Goal: Information Seeking & Learning: Check status

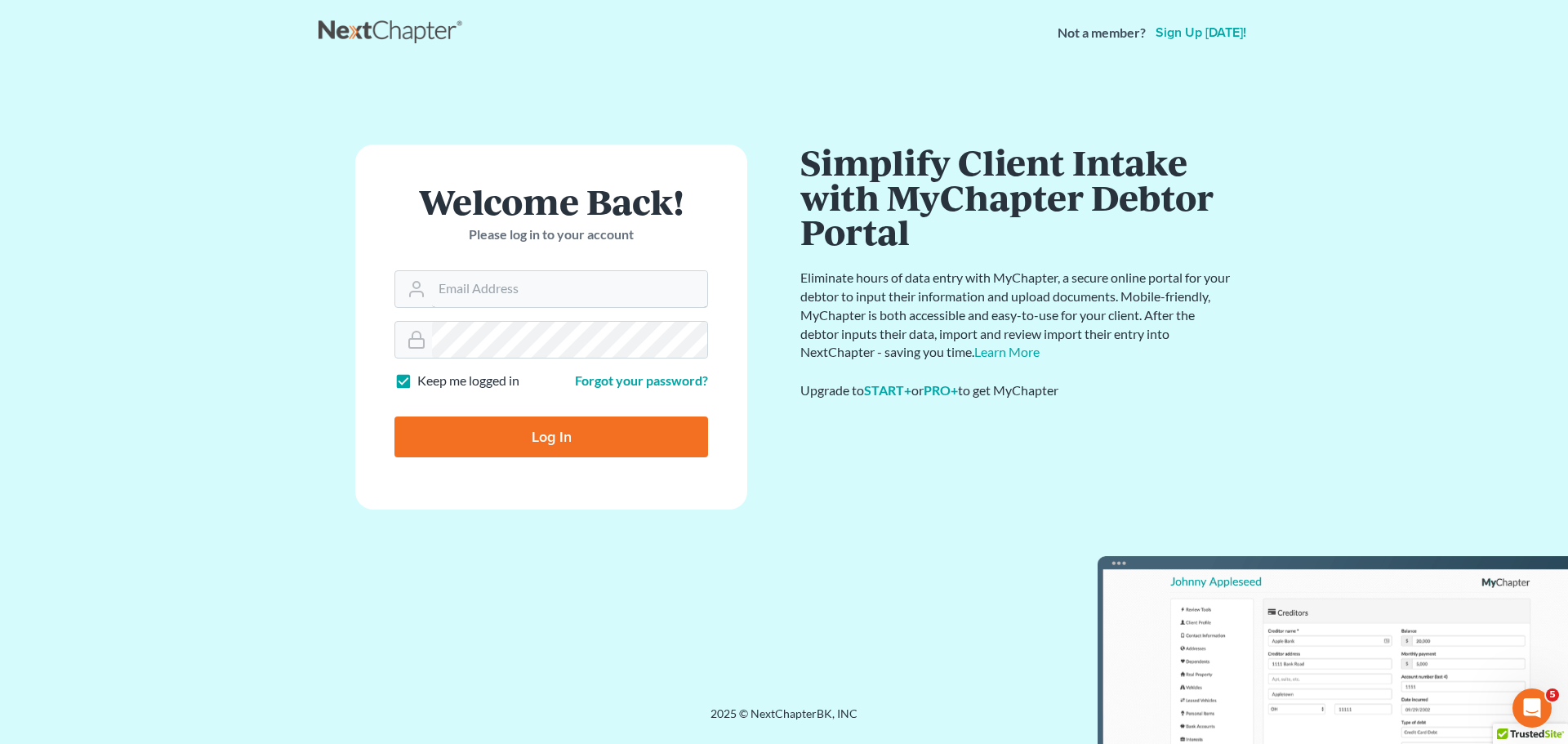
type input "[PERSON_NAME][EMAIL_ADDRESS][DOMAIN_NAME]"
click at [497, 437] on input "Log In" at bounding box center [551, 436] width 314 height 41
type input "Thinking..."
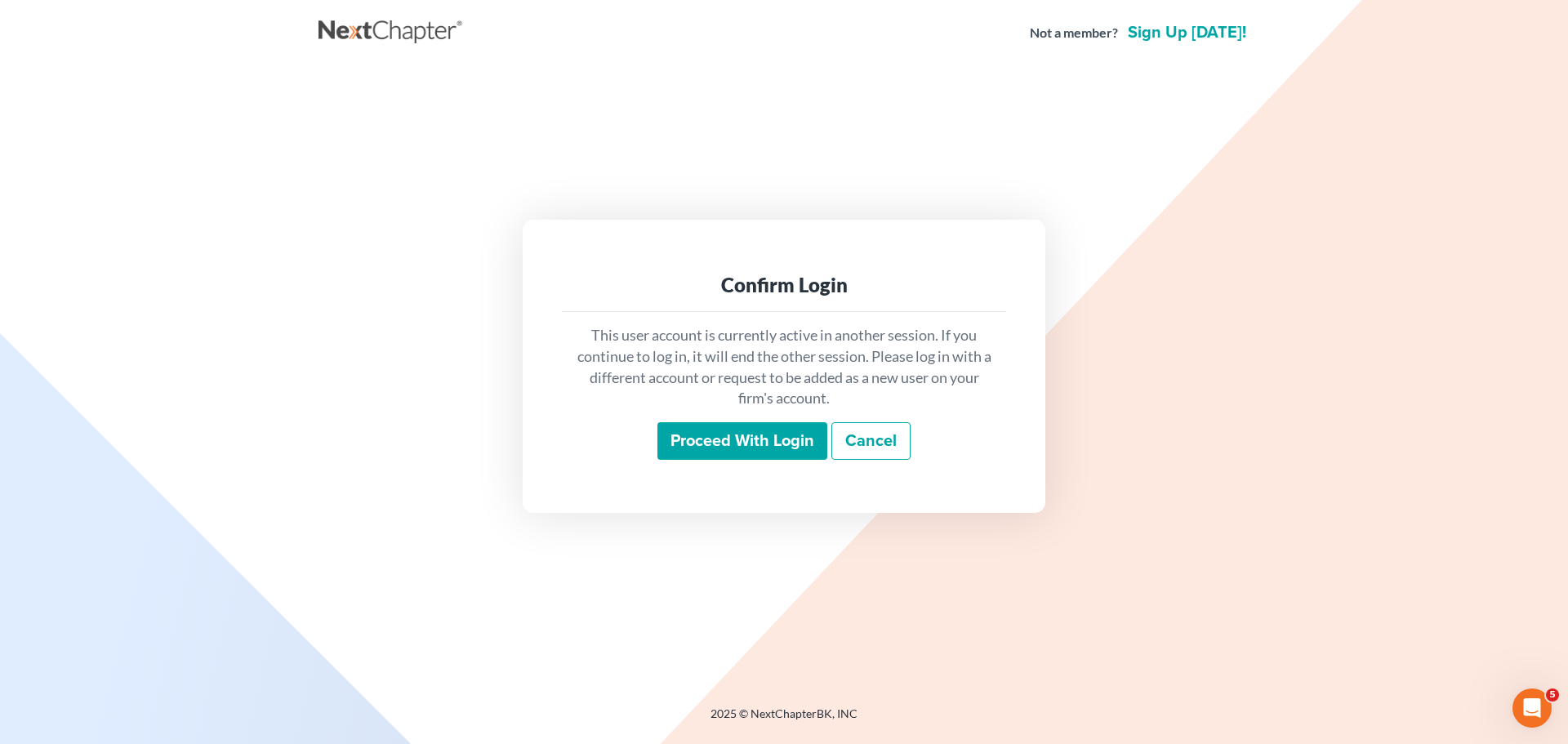
click at [758, 433] on input "Proceed with login" at bounding box center [742, 441] width 170 height 38
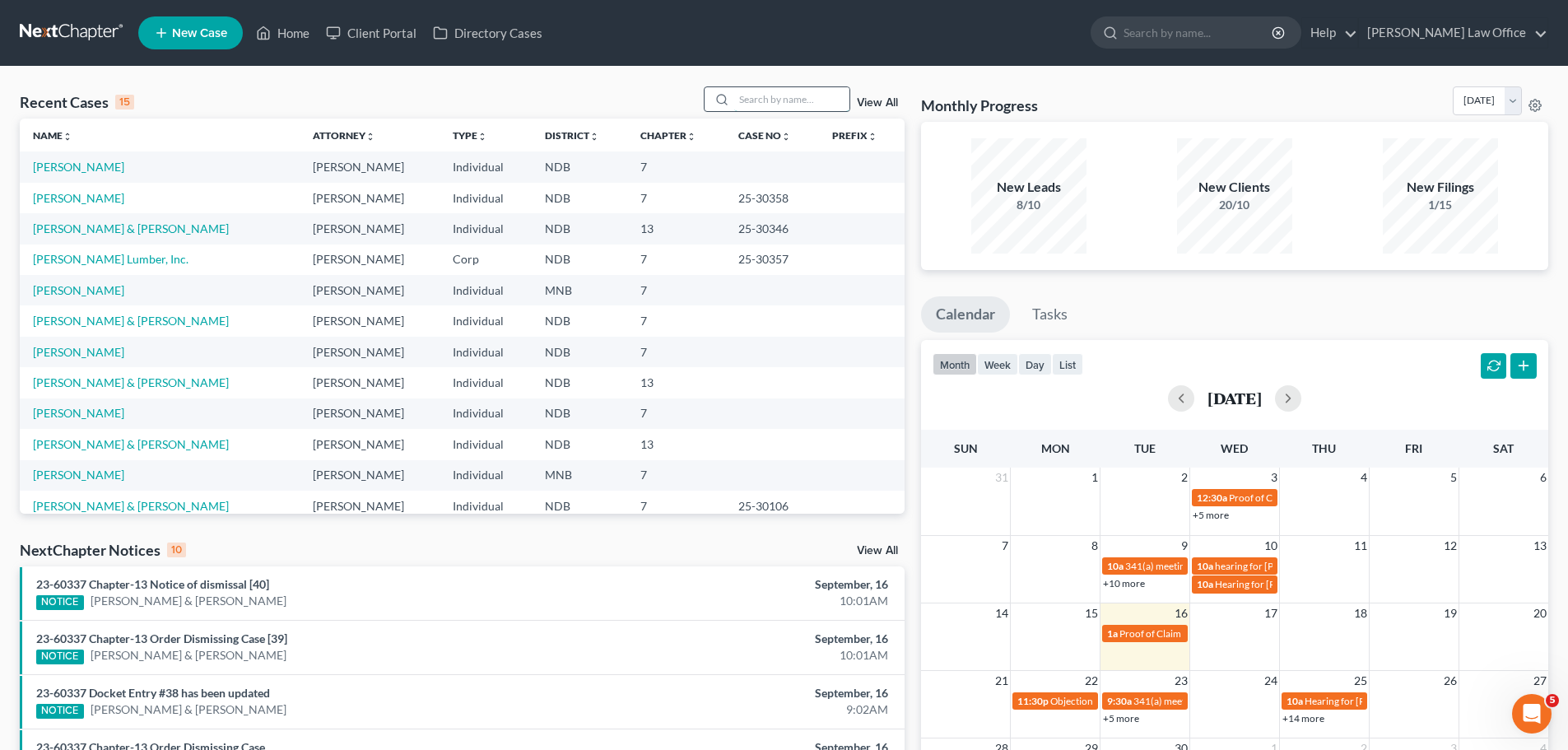
click at [766, 92] on input "search" at bounding box center [791, 99] width 115 height 24
type input "[PERSON_NAME]"
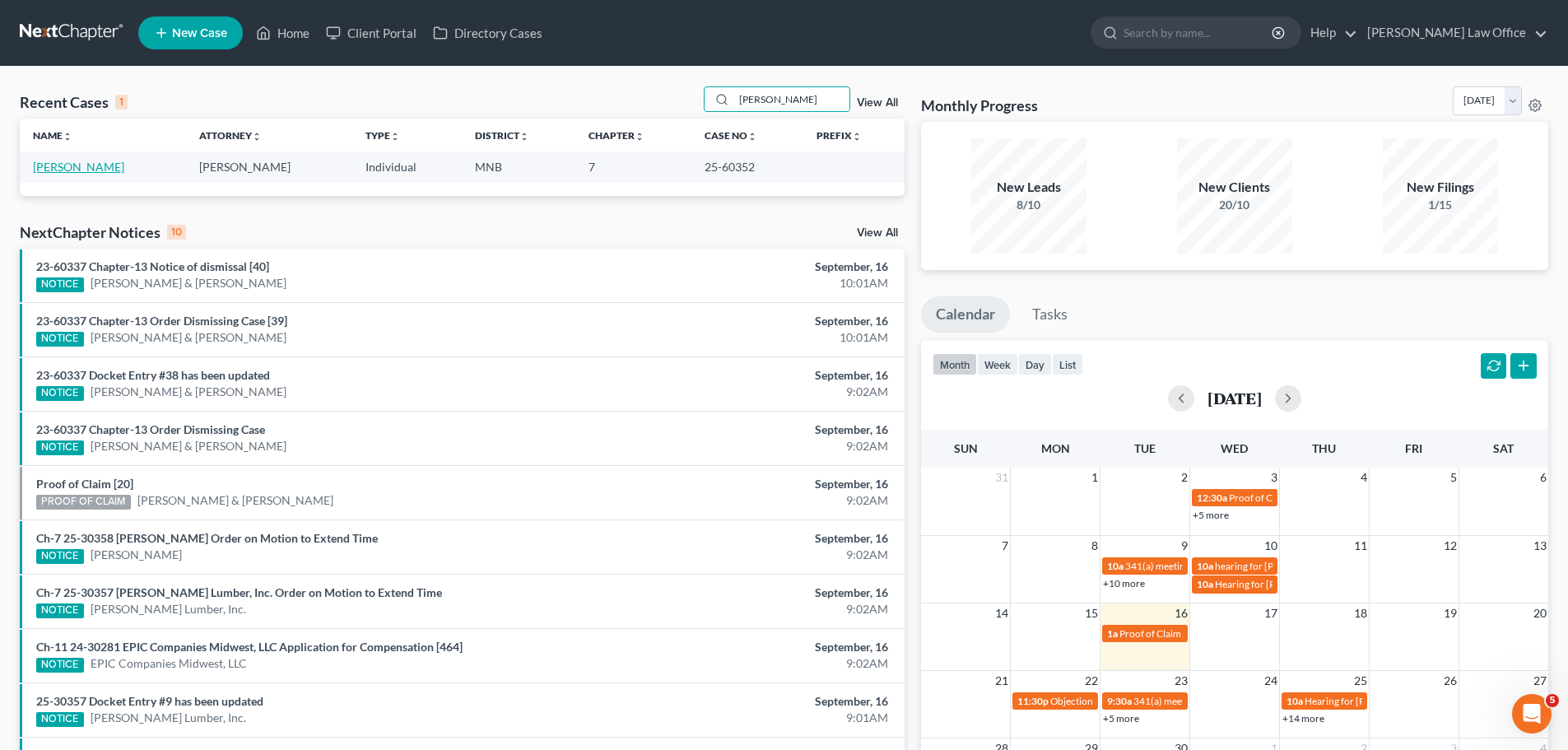
click at [66, 166] on link "[PERSON_NAME]" at bounding box center [79, 167] width 92 height 14
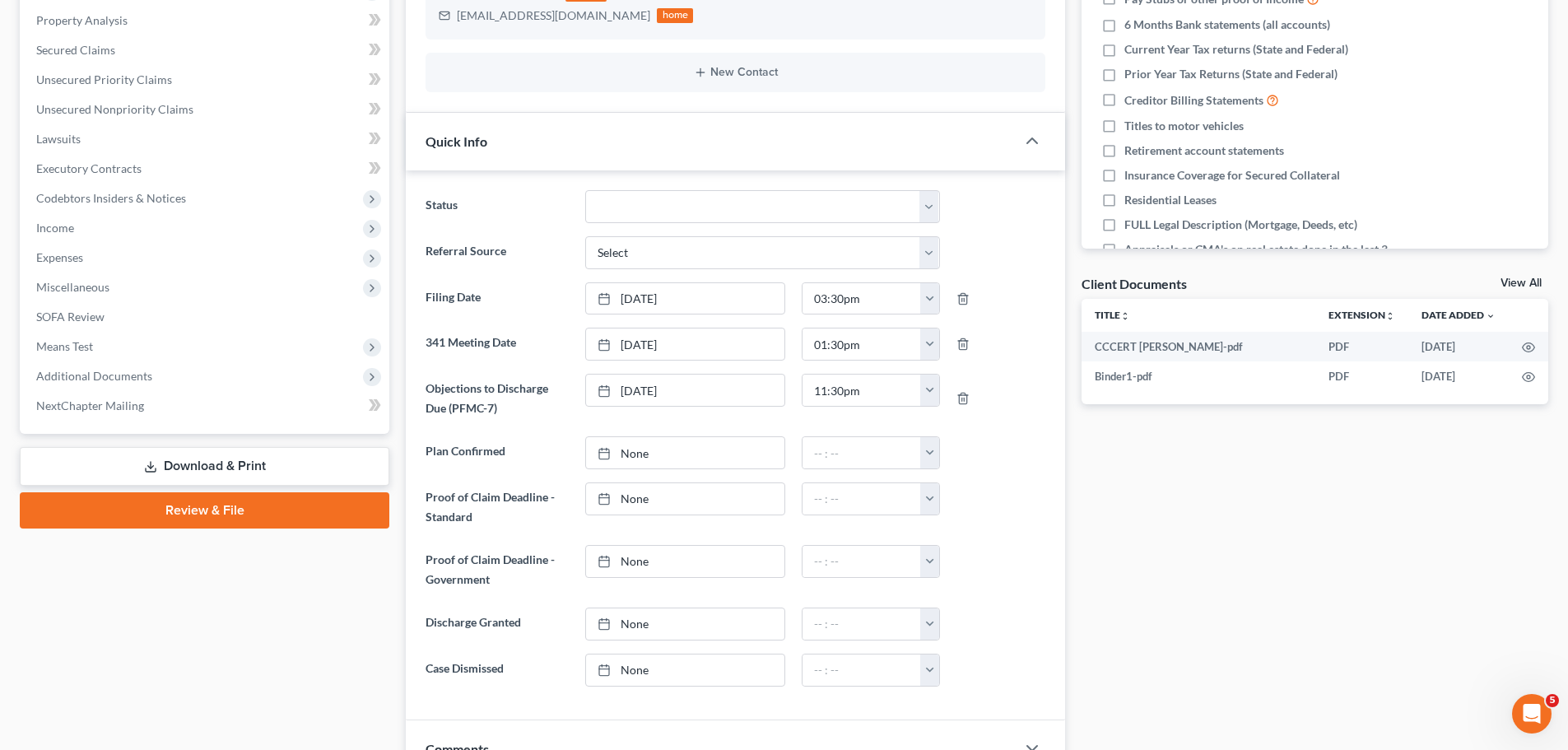
scroll to position [412, 0]
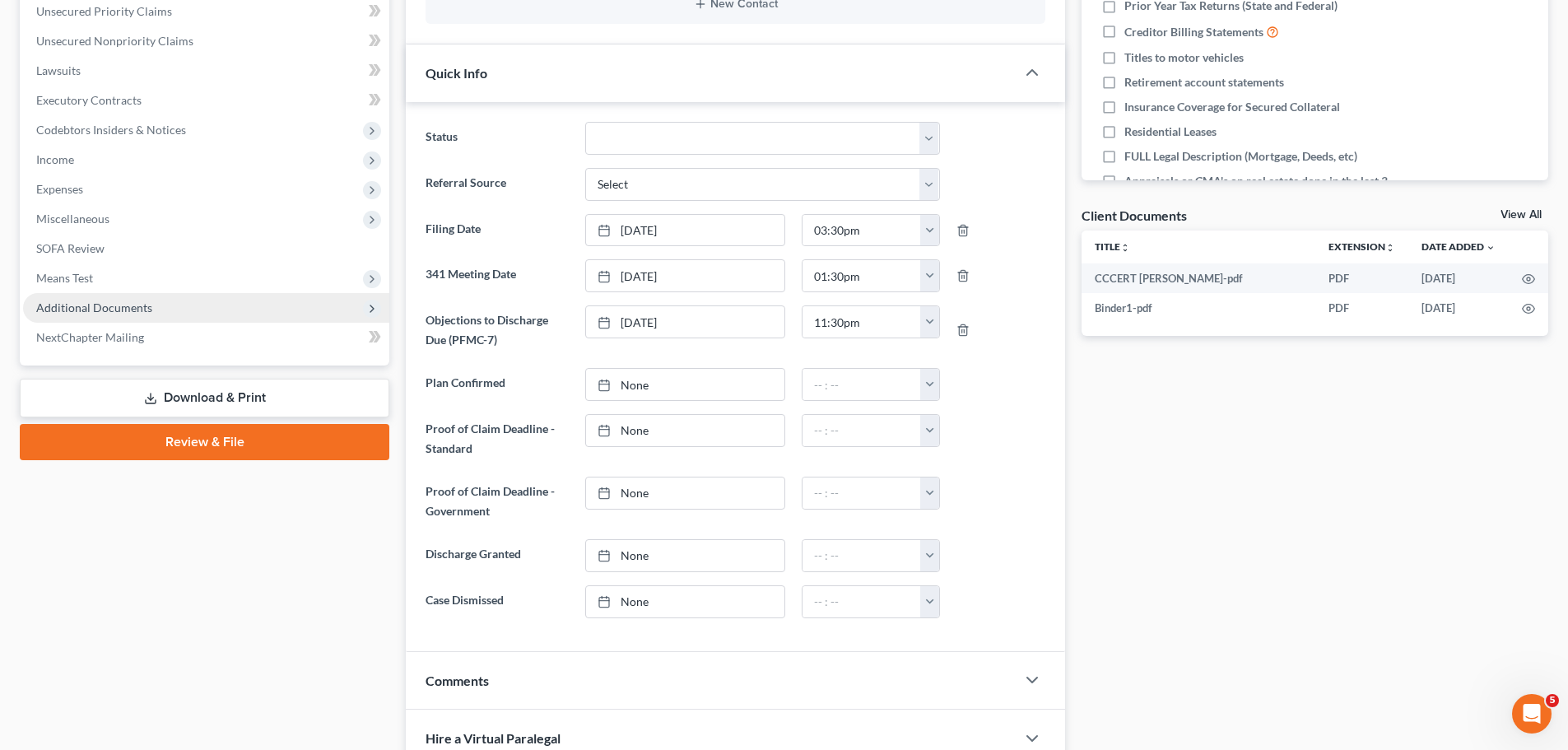
click at [107, 303] on span "Additional Documents" at bounding box center [94, 307] width 116 height 14
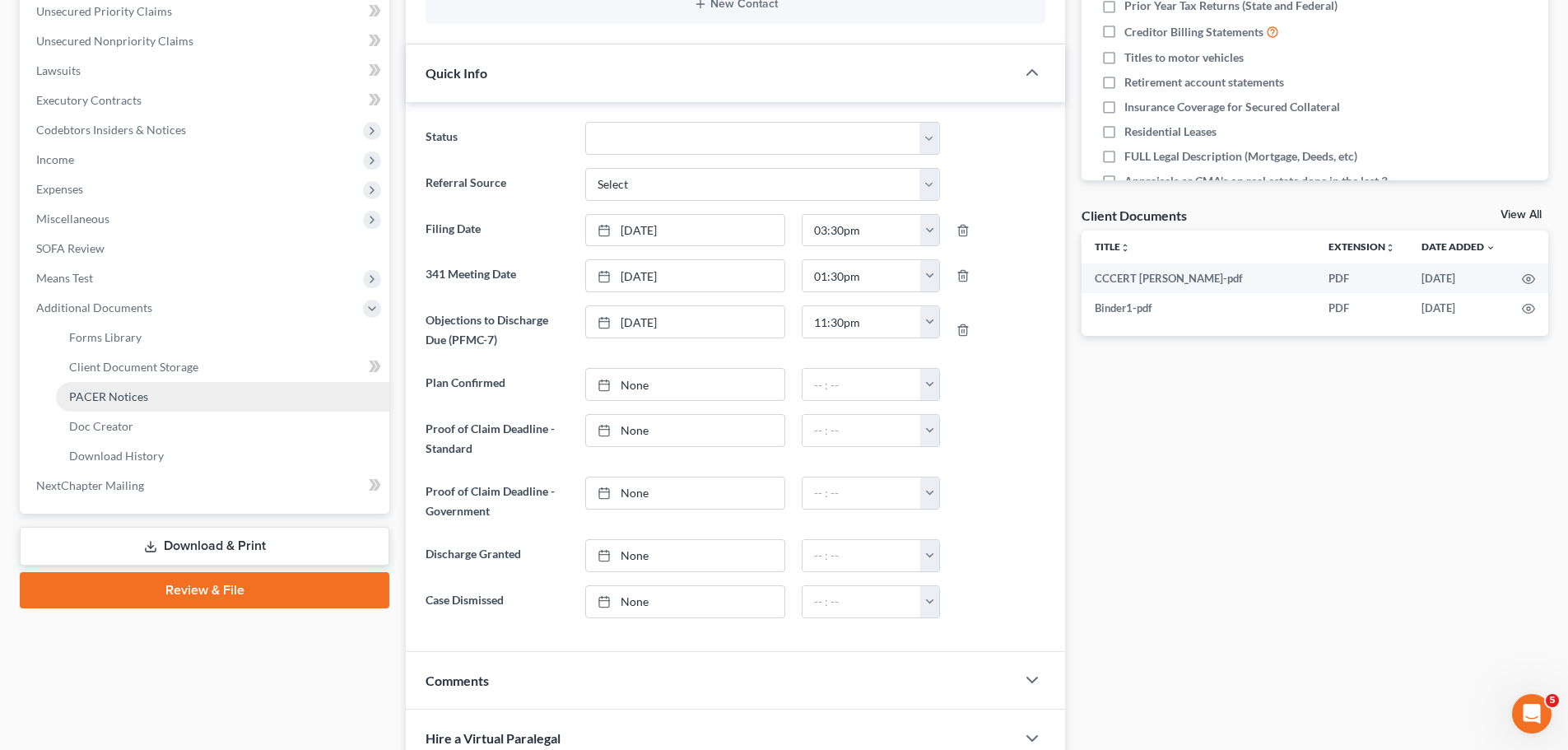
click at [99, 398] on span "PACER Notices" at bounding box center [109, 395] width 79 height 14
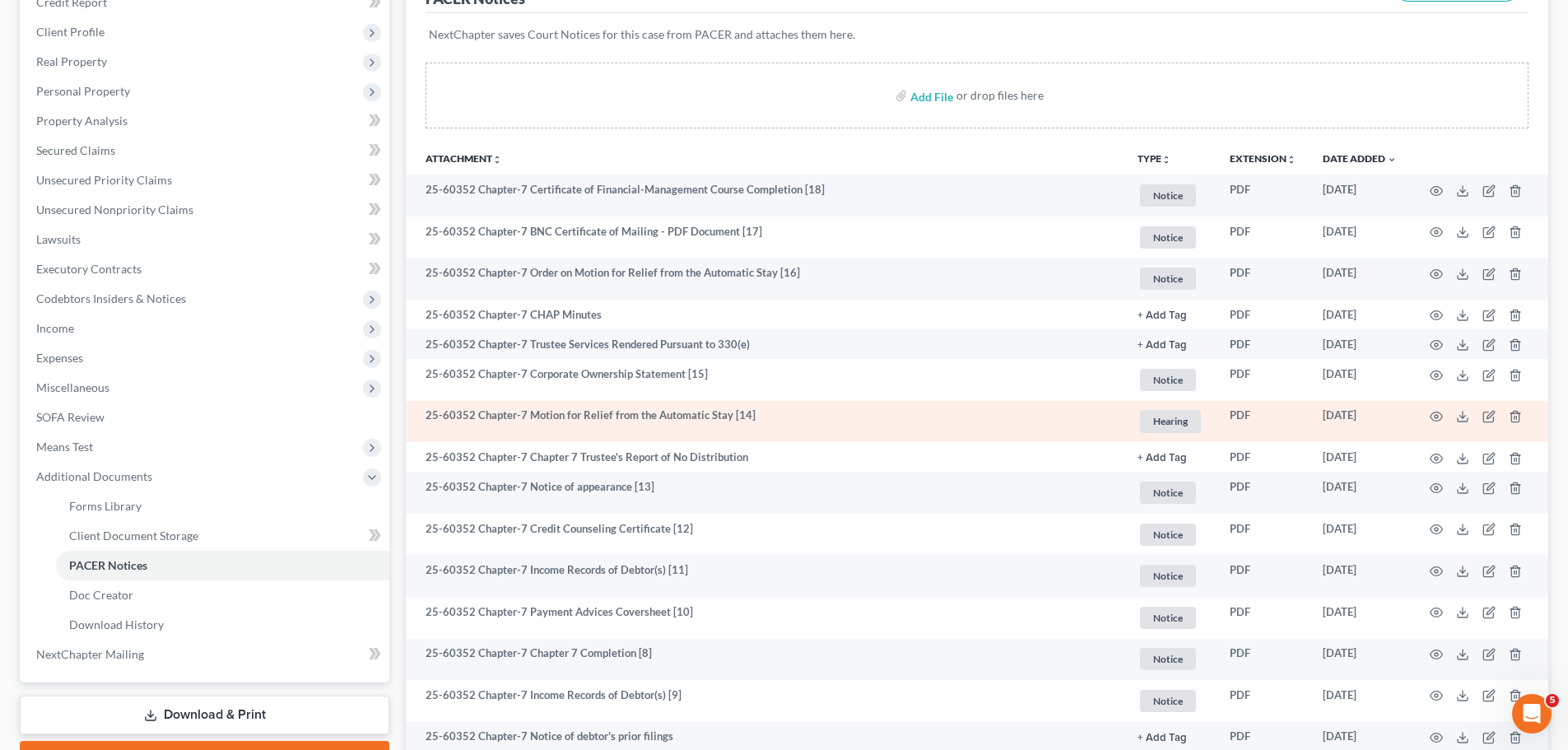
scroll to position [247, 0]
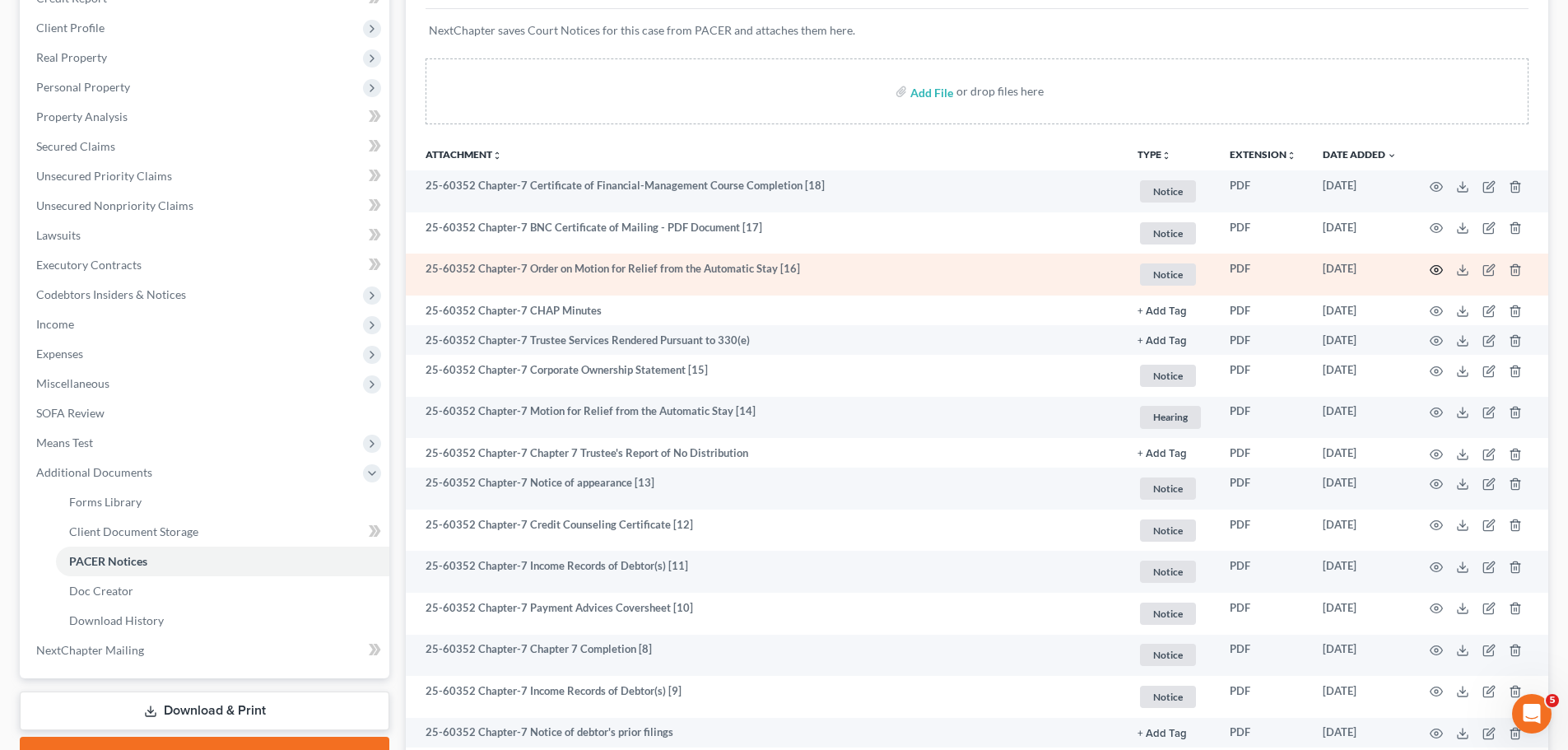
click at [1433, 269] on icon "button" at bounding box center [1436, 270] width 13 height 13
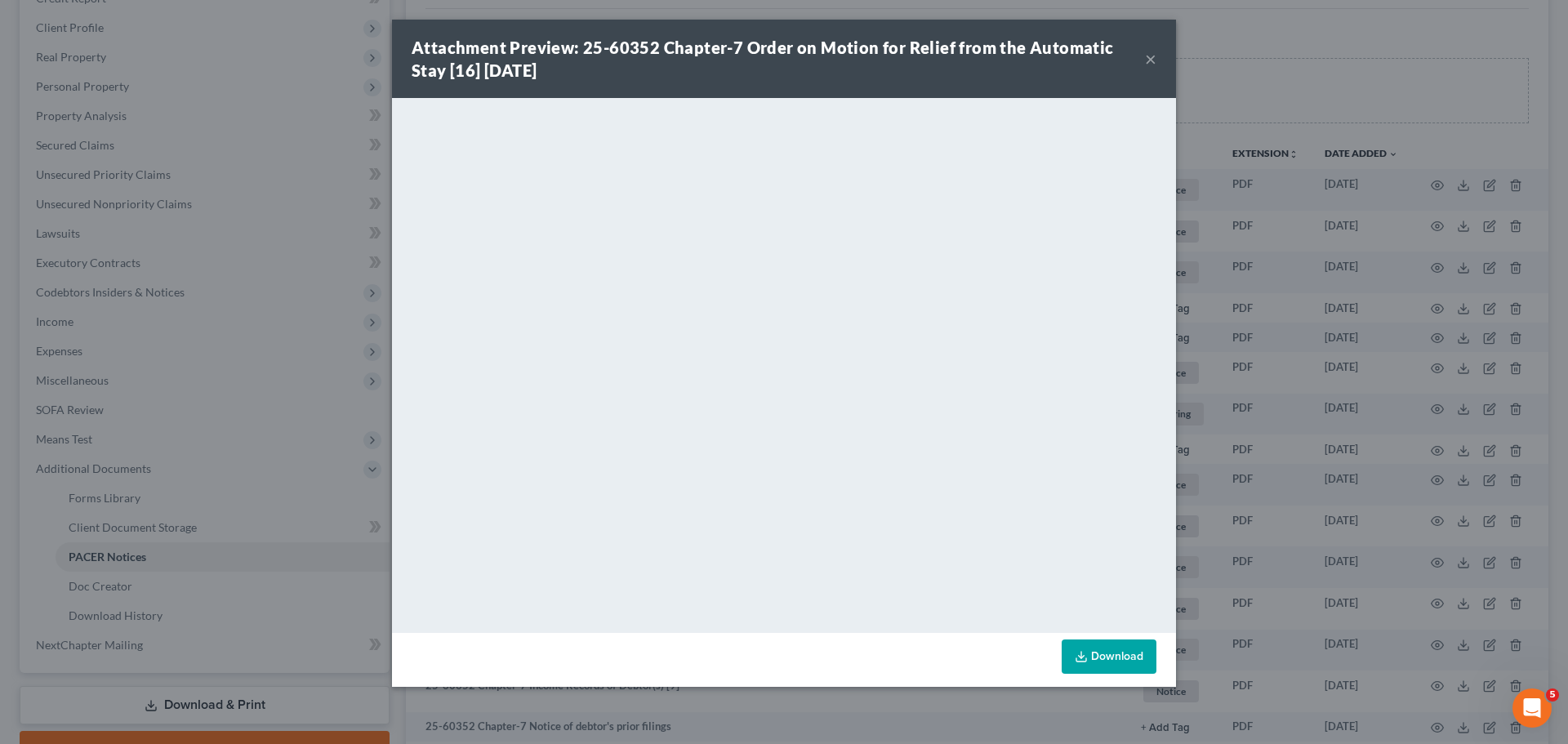
click at [1152, 51] on button "×" at bounding box center [1151, 59] width 11 height 20
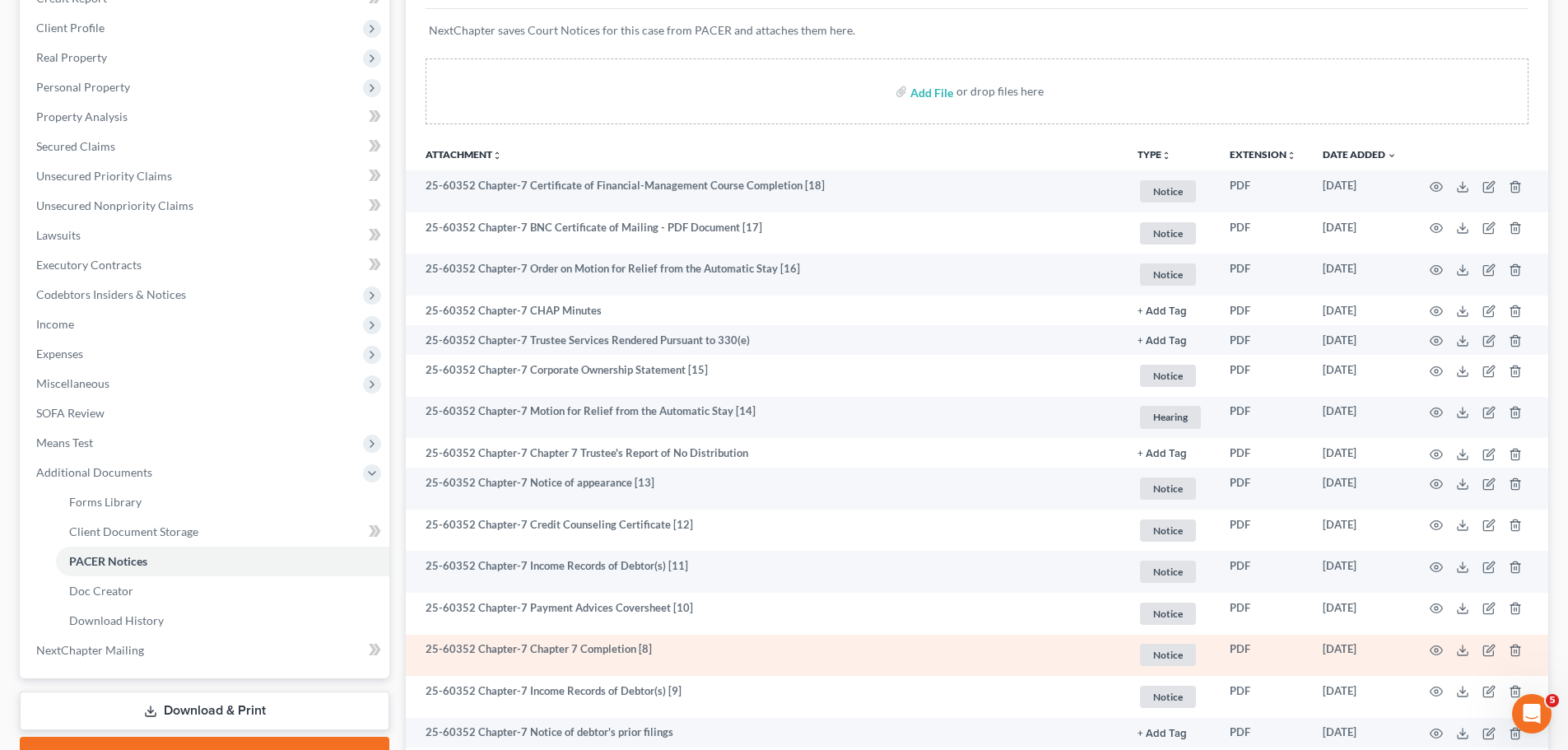
scroll to position [0, 0]
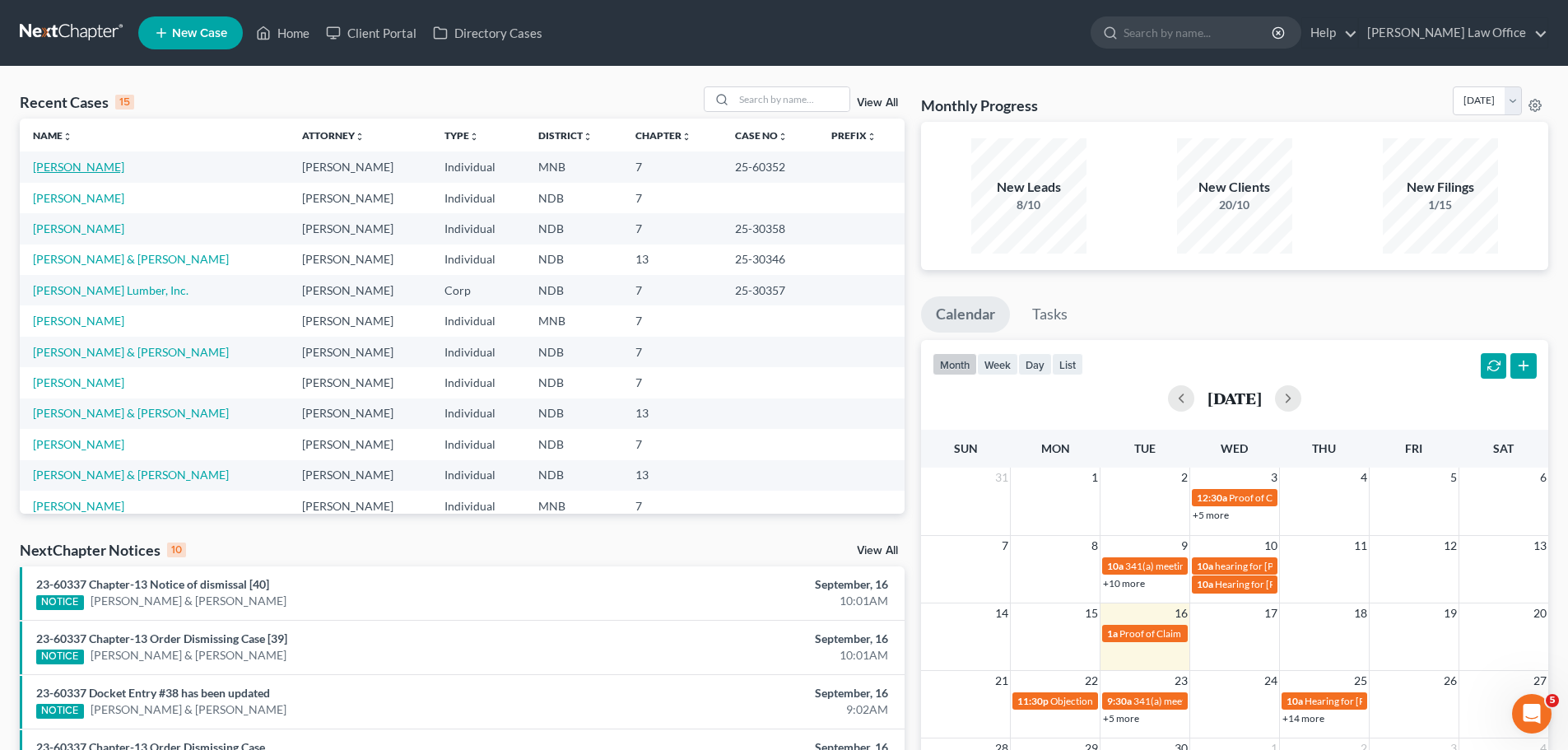
click at [55, 172] on link "[PERSON_NAME]" at bounding box center [79, 167] width 92 height 14
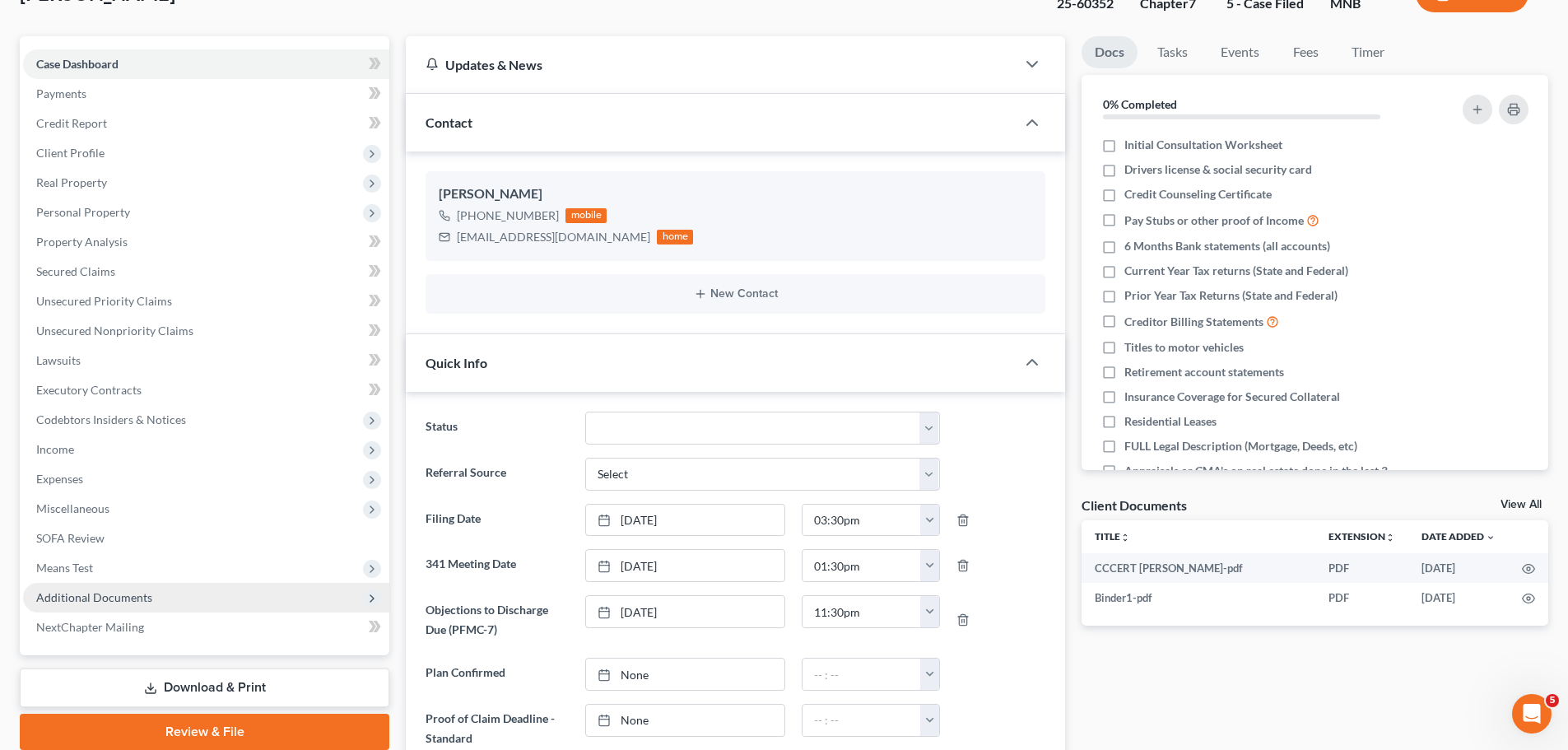
scroll to position [329, 0]
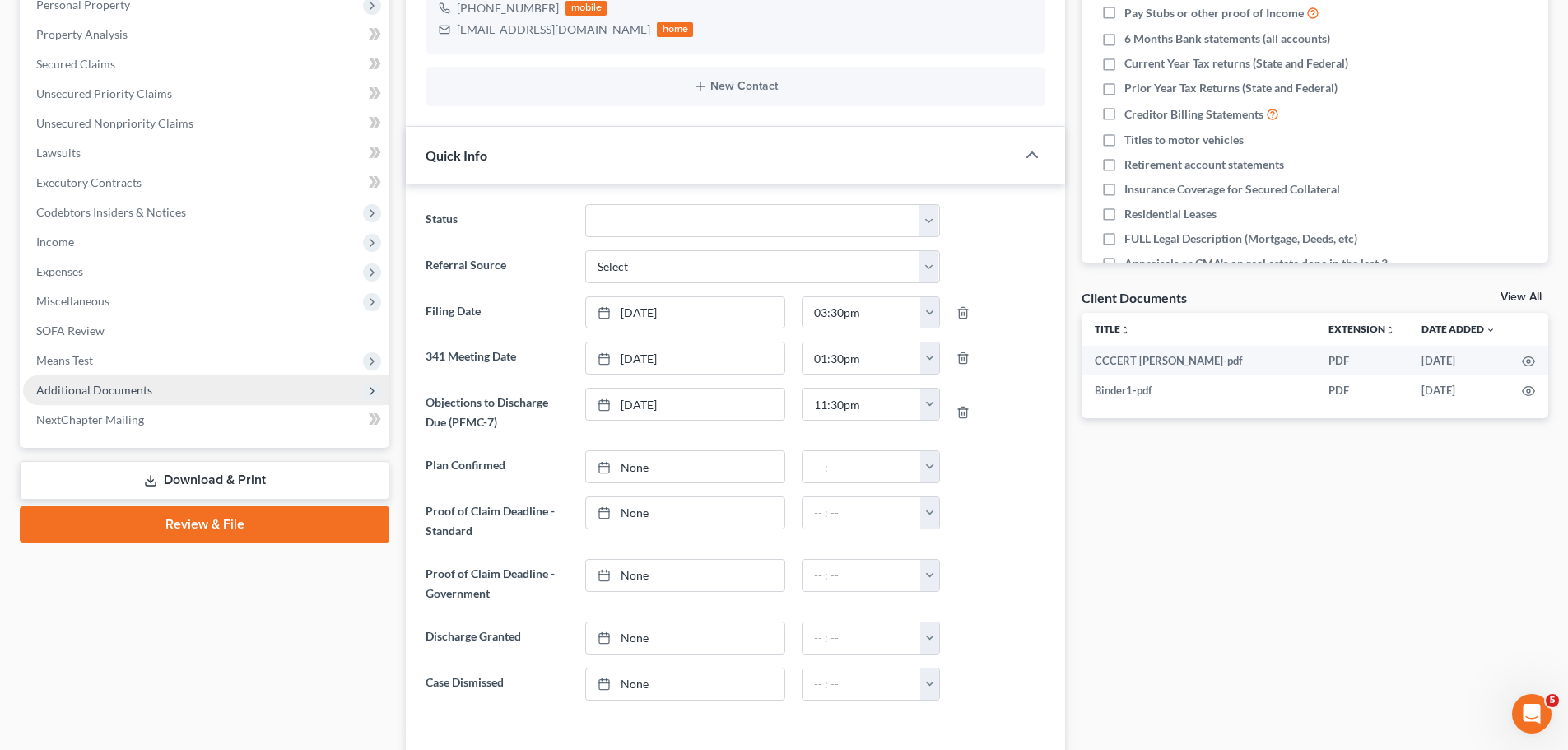
click at [97, 389] on span "Additional Documents" at bounding box center [94, 390] width 116 height 14
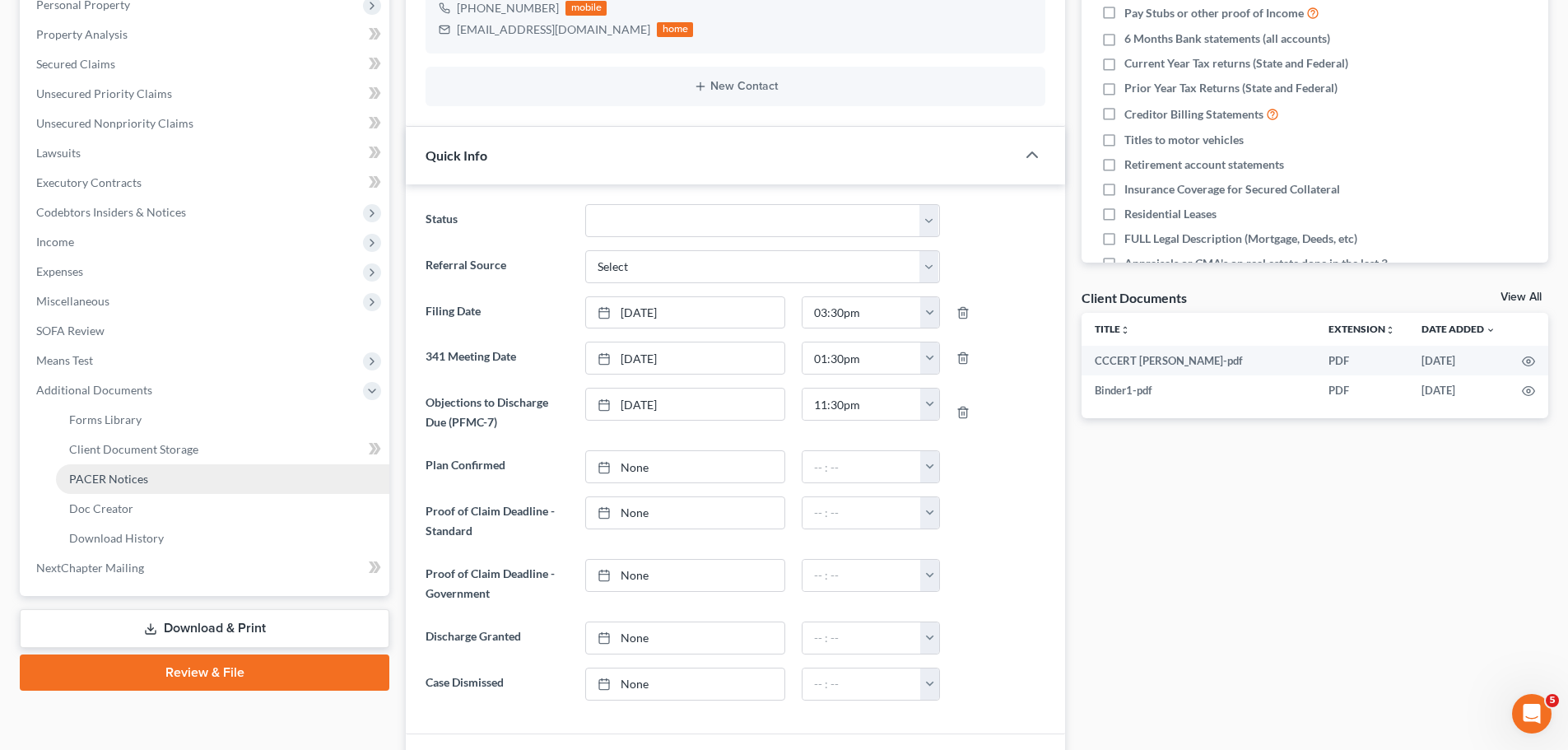
click at [103, 476] on span "PACER Notices" at bounding box center [109, 478] width 79 height 14
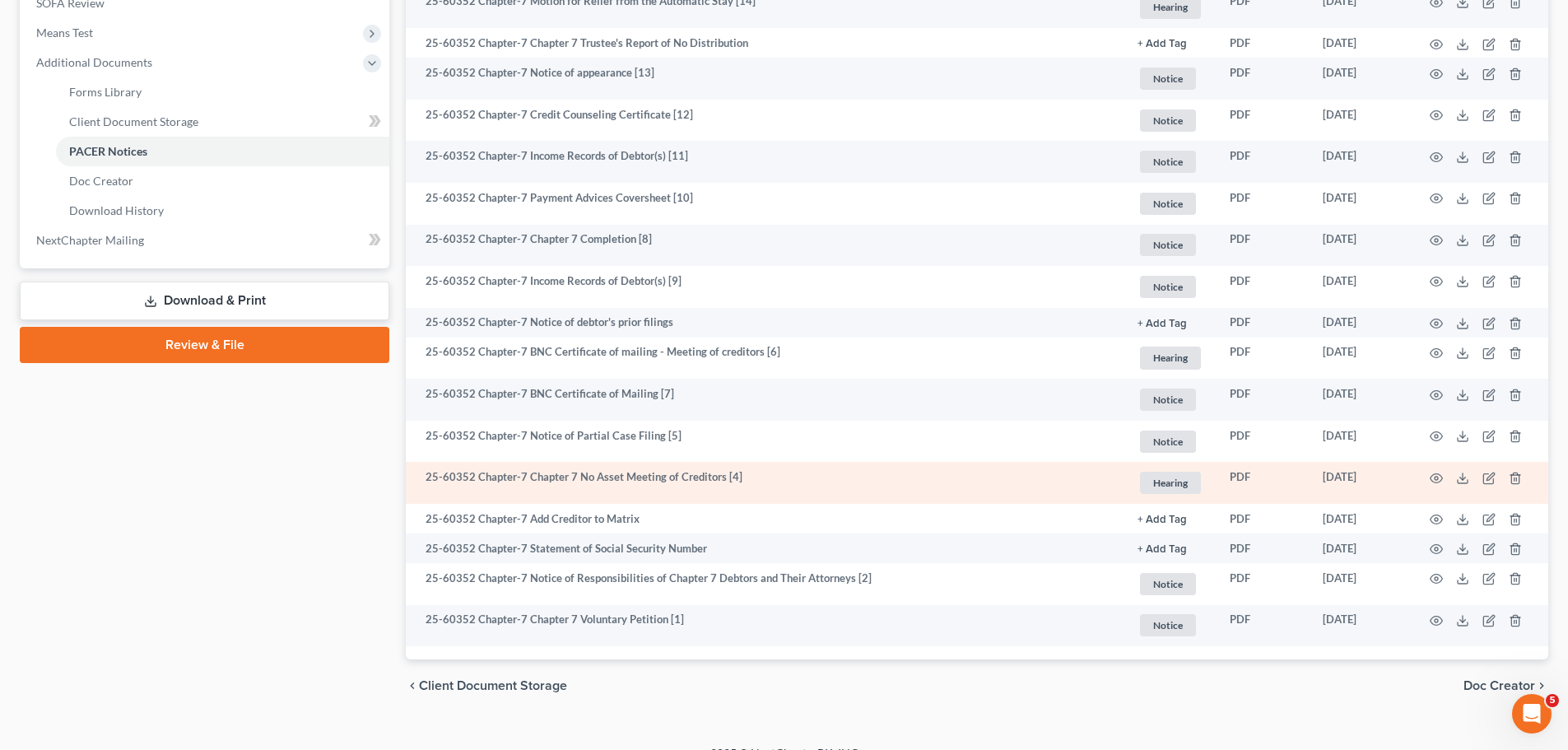
scroll to position [659, 0]
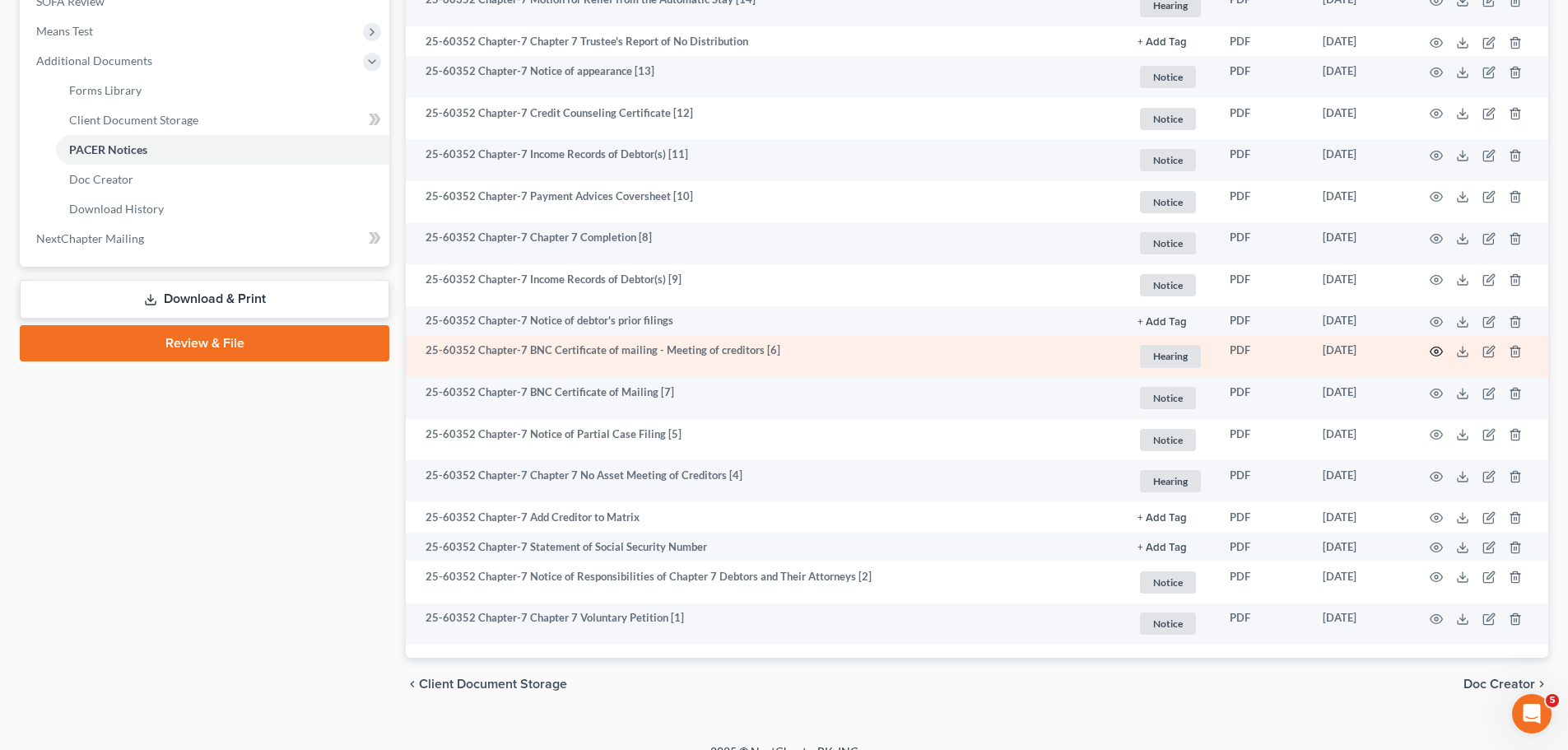
click at [1436, 347] on icon "button" at bounding box center [1436, 352] width 13 height 13
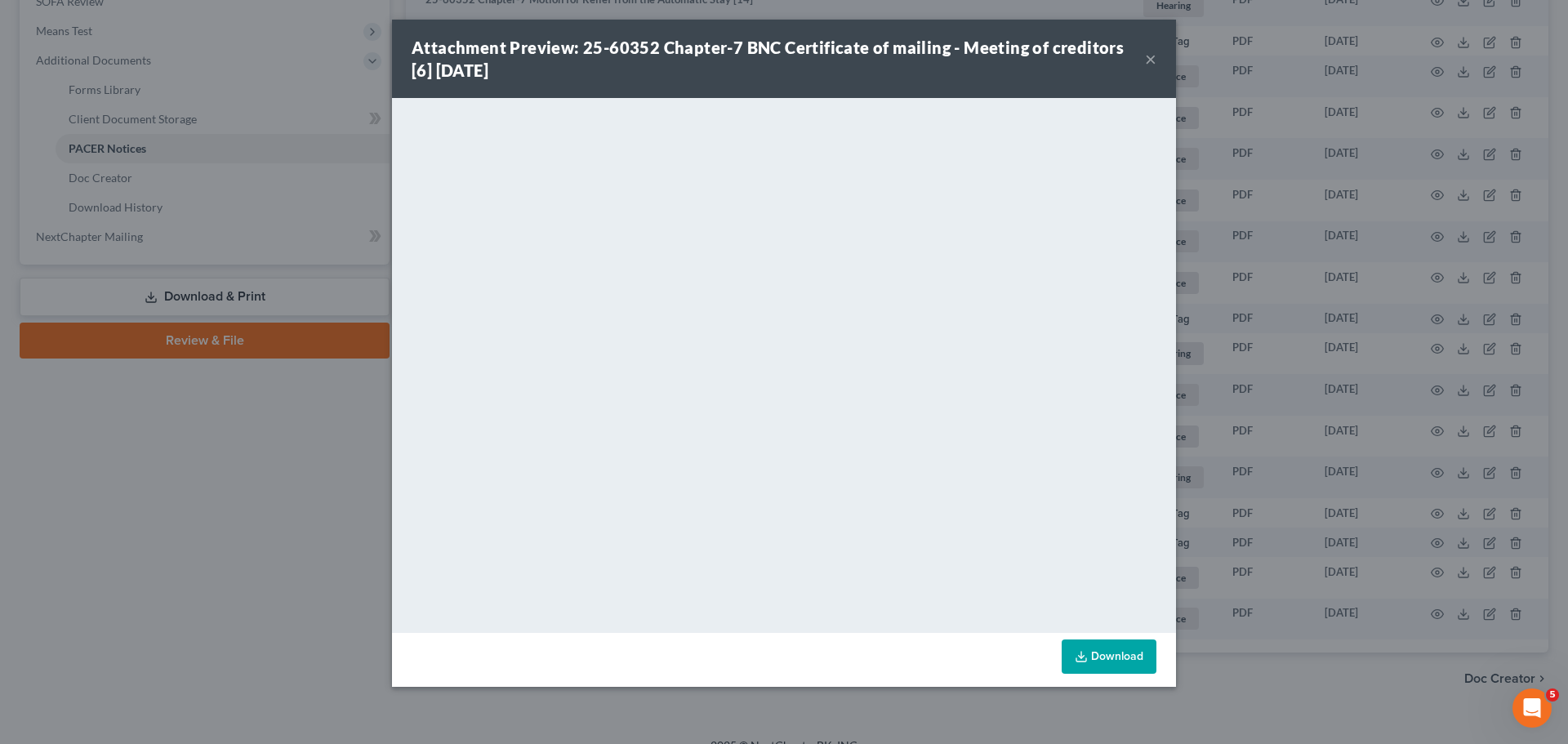
click at [1147, 58] on button "×" at bounding box center [1151, 59] width 11 height 20
